Goal: Transaction & Acquisition: Purchase product/service

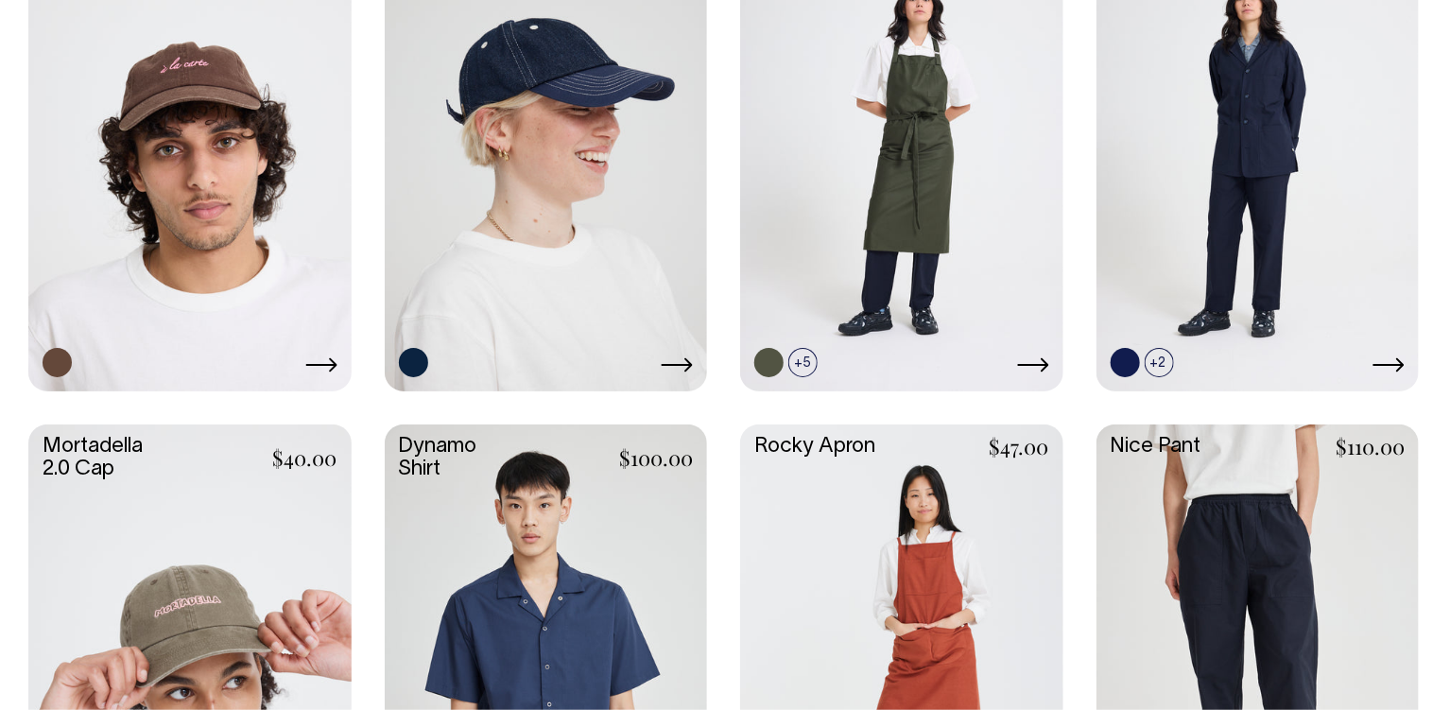
scroll to position [1168, 0]
click at [245, 511] on link at bounding box center [189, 665] width 323 height 480
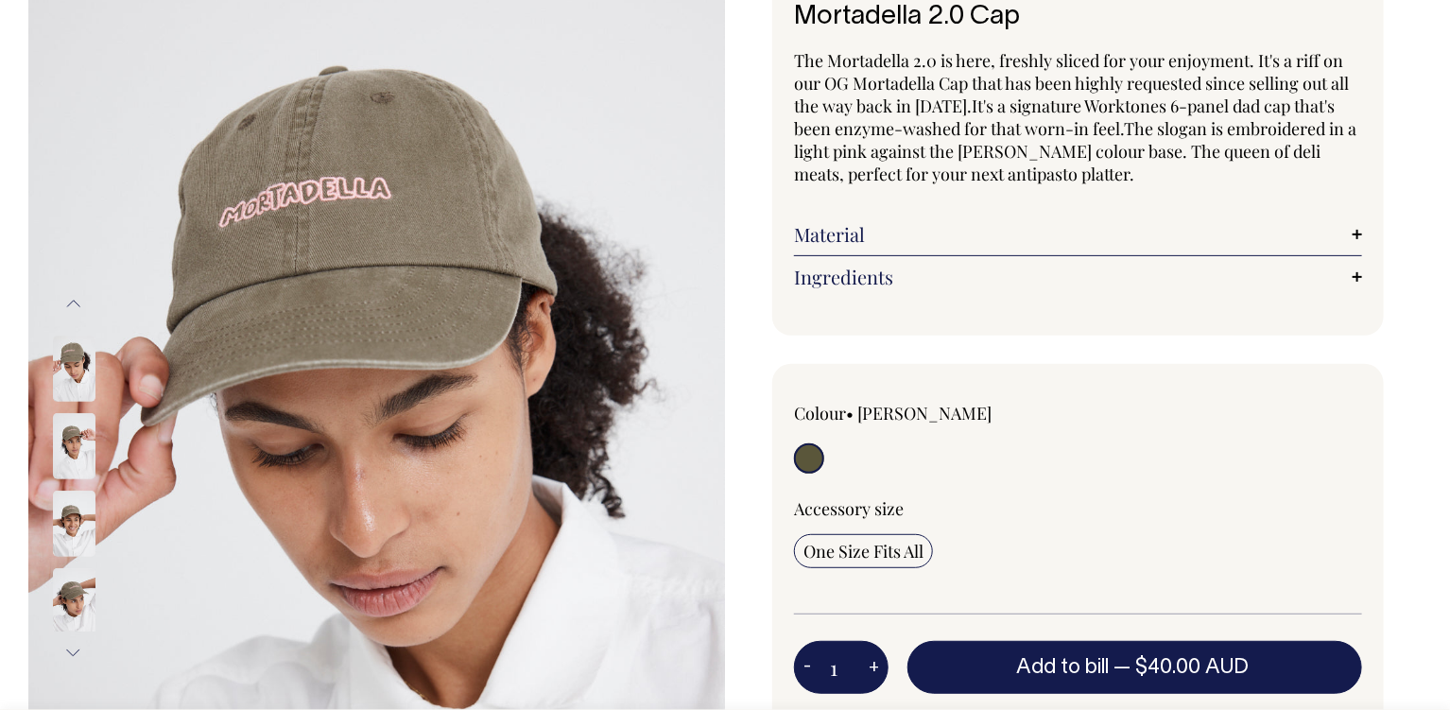
scroll to position [144, 0]
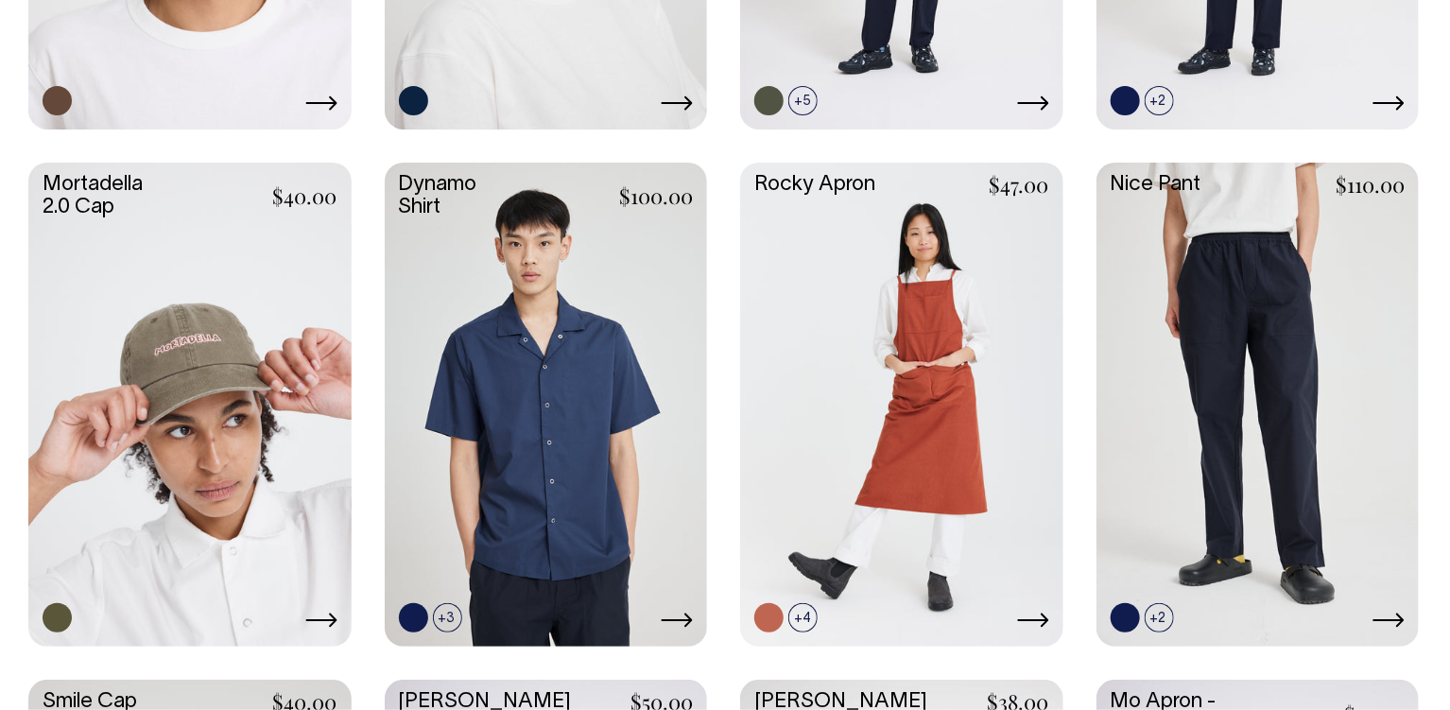
scroll to position [1430, 0]
